Goal: Information Seeking & Learning: Understand process/instructions

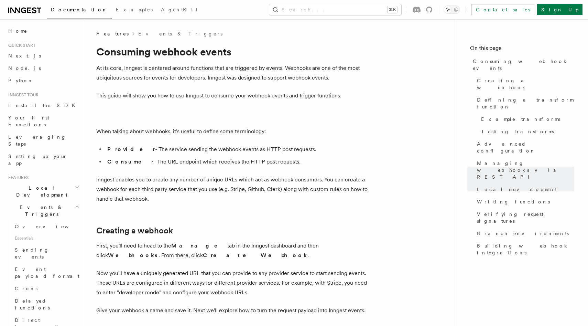
scroll to position [2026, 0]
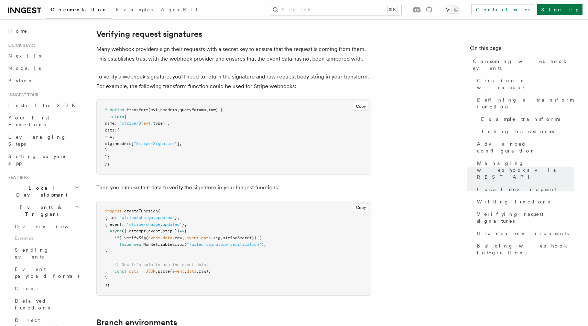
click at [48, 184] on span "Local Development" at bounding box center [40, 191] width 69 height 14
click at [44, 228] on span "Inngest Dev Server" at bounding box center [44, 234] width 59 height 12
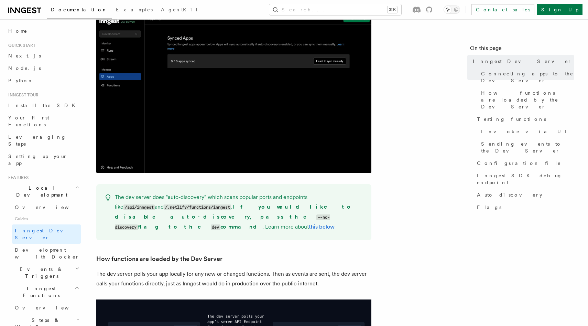
scroll to position [393, 0]
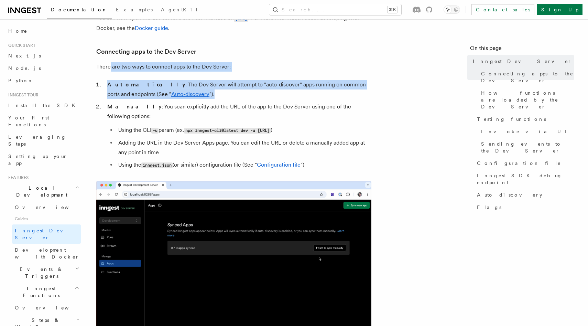
drag, startPoint x: 109, startPoint y: 66, endPoint x: 297, endPoint y: 93, distance: 189.6
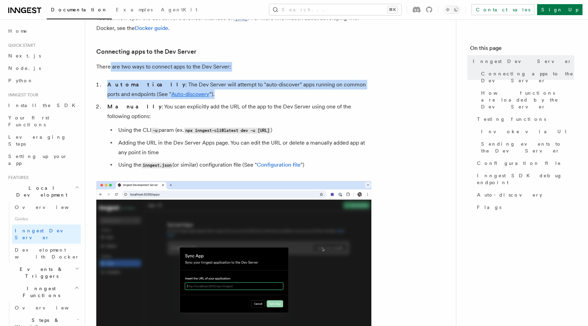
click at [297, 93] on li "Automatically : The Dev Server will attempt to "auto-discover" apps running on …" at bounding box center [238, 89] width 266 height 19
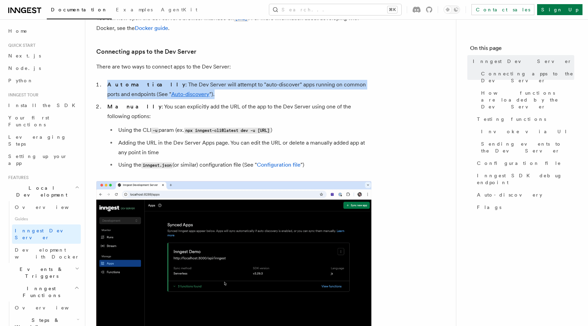
drag, startPoint x: 313, startPoint y: 96, endPoint x: 108, endPoint y: 84, distance: 205.7
click at [108, 84] on li "Automatically : The Dev Server will attempt to "auto-discover" apps running on …" at bounding box center [238, 89] width 266 height 19
click at [108, 84] on strong "Automatically" at bounding box center [146, 84] width 78 height 7
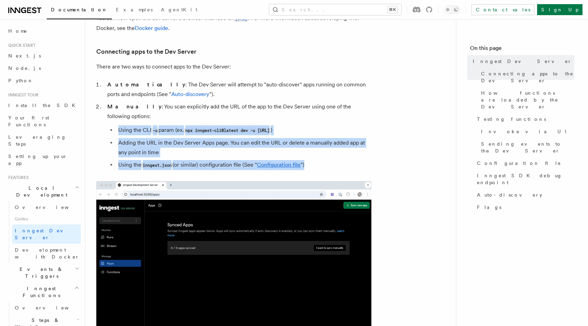
drag, startPoint x: 119, startPoint y: 122, endPoint x: 339, endPoint y: 155, distance: 222.6
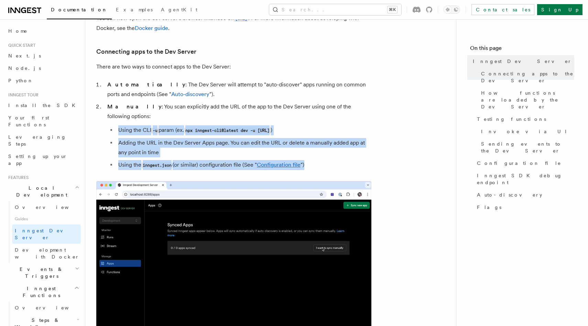
click at [339, 155] on ul "Using the CLI -u param (ex. npx inngest-cli@latest dev -u http://localhost:3000…" at bounding box center [239, 147] width 264 height 45
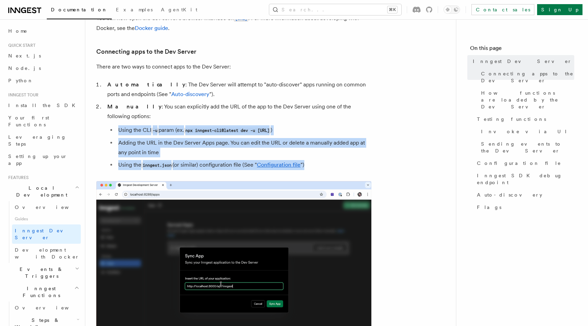
click at [339, 160] on li "Using the inngest.json (or similar) configuration file (See " Configuration fil…" at bounding box center [243, 165] width 255 height 10
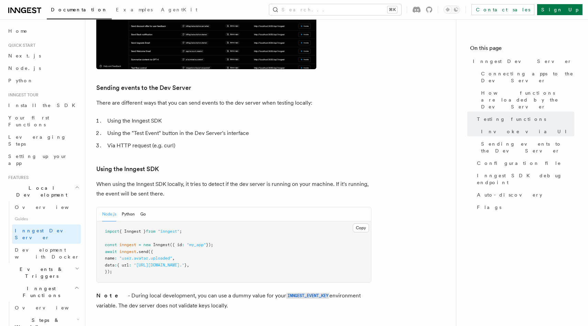
scroll to position [1141, 0]
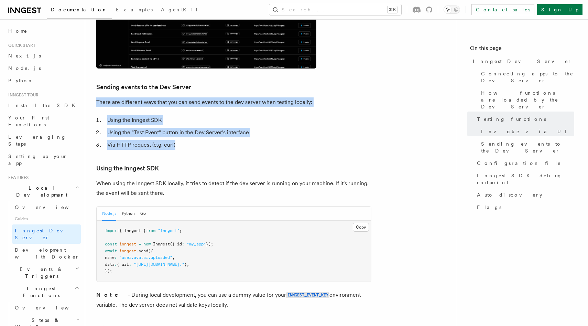
drag, startPoint x: 96, startPoint y: 85, endPoint x: 319, endPoint y: 124, distance: 225.9
click at [319, 124] on article "Features Local Development Inngest Dev Server The Inngest dev server is an open…" at bounding box center [270, 181] width 349 height 2585
click at [319, 140] on li "Via HTTP request (e.g. curl)" at bounding box center [238, 145] width 266 height 10
drag, startPoint x: 337, startPoint y: 126, endPoint x: 110, endPoint y: 83, distance: 231.0
click at [109, 83] on article "Features Local Development Inngest Dev Server The Inngest dev server is an open…" at bounding box center [270, 181] width 349 height 2585
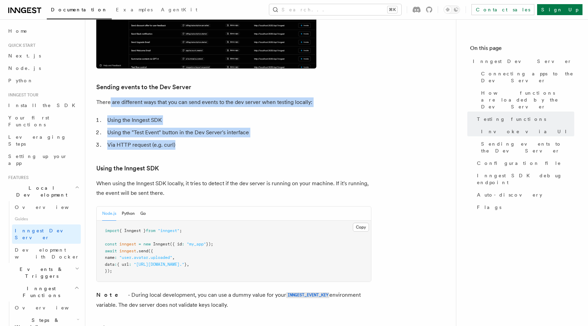
click at [110, 97] on p "There are different ways that you can send events to the dev server when testin…" at bounding box center [233, 102] width 275 height 10
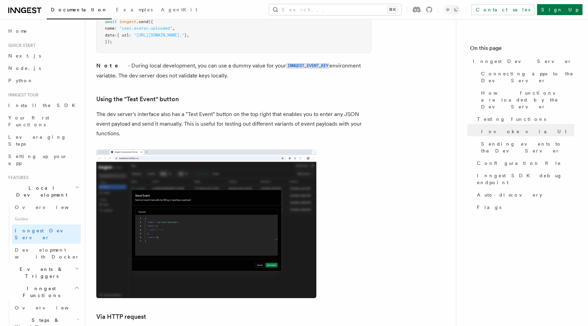
scroll to position [1369, 0]
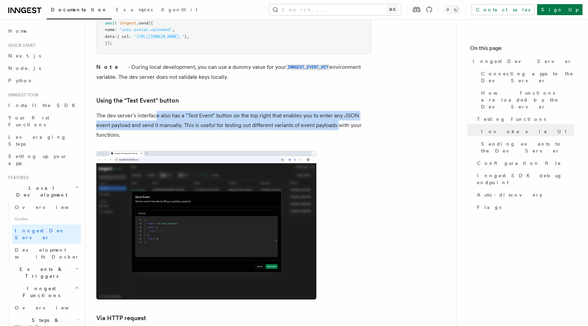
drag, startPoint x: 155, startPoint y: 98, endPoint x: 338, endPoint y: 105, distance: 183.1
click at [338, 111] on p "The dev server's interface also has a "Test Event" button on the top right that…" at bounding box center [233, 125] width 275 height 29
drag, startPoint x: 344, startPoint y: 105, endPoint x: 134, endPoint y: 93, distance: 210.1
click at [134, 111] on p "The dev server's interface also has a "Test Event" button on the top right that…" at bounding box center [233, 125] width 275 height 29
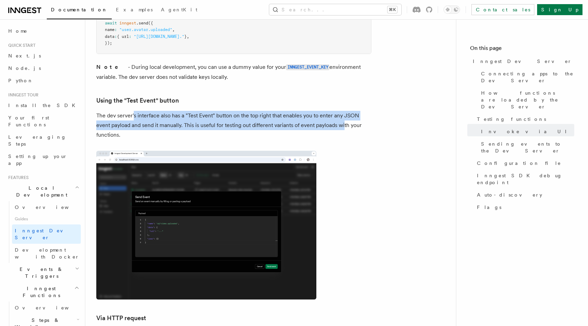
click at [134, 111] on p "The dev server's interface also has a "Test Event" button on the top right that…" at bounding box center [233, 125] width 275 height 29
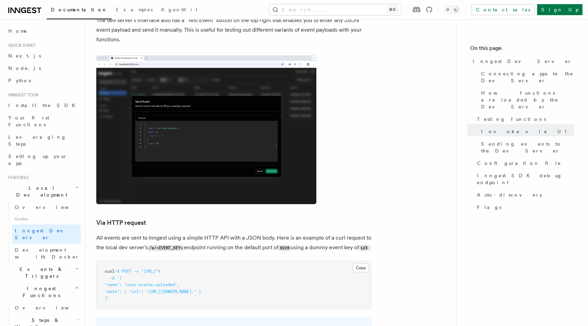
scroll to position [1480, 0]
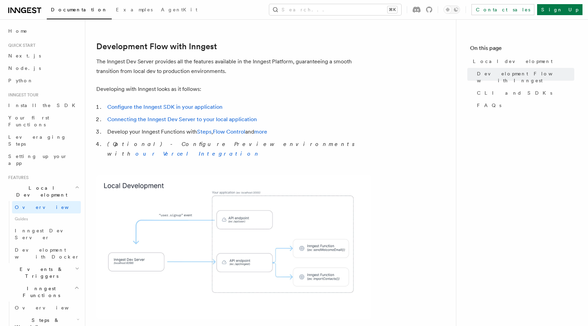
scroll to position [1021, 0]
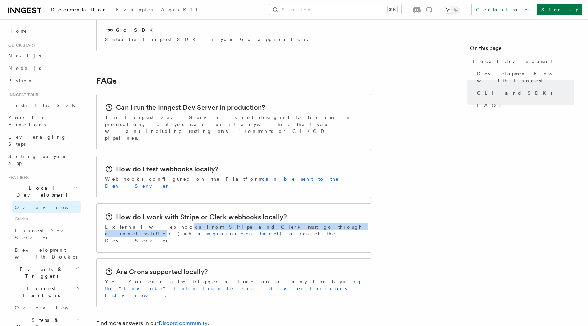
drag, startPoint x: 141, startPoint y: 174, endPoint x: 265, endPoint y: 172, distance: 123.5
click at [265, 223] on p "External webhooks from Stripe and Clerk must go through a tunnel solution (such…" at bounding box center [234, 233] width 258 height 21
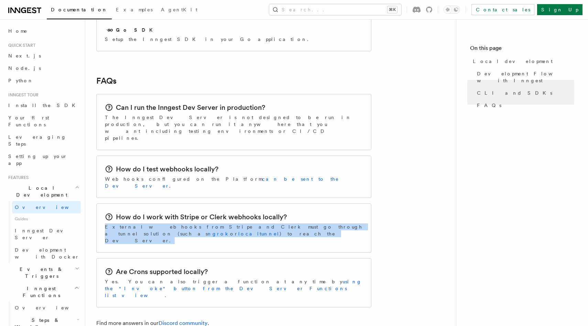
drag, startPoint x: 254, startPoint y: 181, endPoint x: 106, endPoint y: 172, distance: 148.8
click at [106, 223] on p "External webhooks from Stripe and Clerk must go through a tunnel solution (such…" at bounding box center [234, 233] width 258 height 21
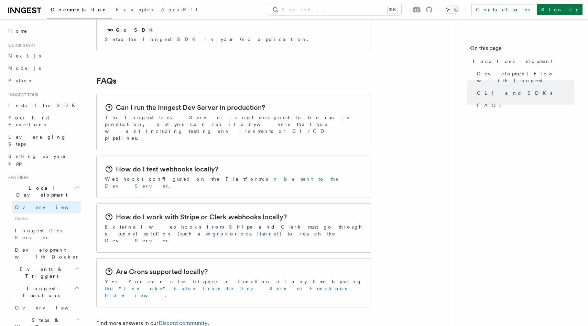
click at [225, 176] on link "can be sent to the Dev Server" at bounding box center [222, 182] width 234 height 12
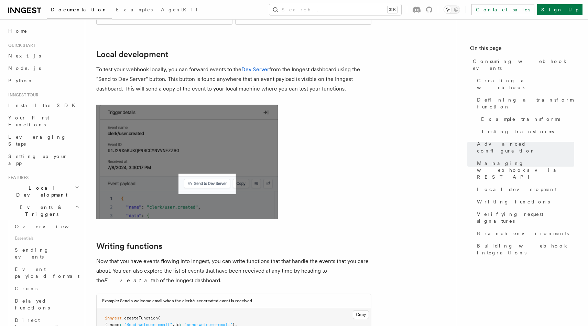
scroll to position [1564, 0]
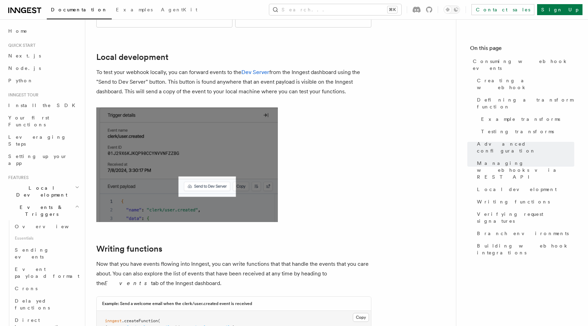
drag, startPoint x: 201, startPoint y: 33, endPoint x: 363, endPoint y: 43, distance: 162.6
click at [363, 67] on p "To test your webhook locally, you can forward events to the Dev Server from the…" at bounding box center [233, 81] width 275 height 29
